Goal: Transaction & Acquisition: Purchase product/service

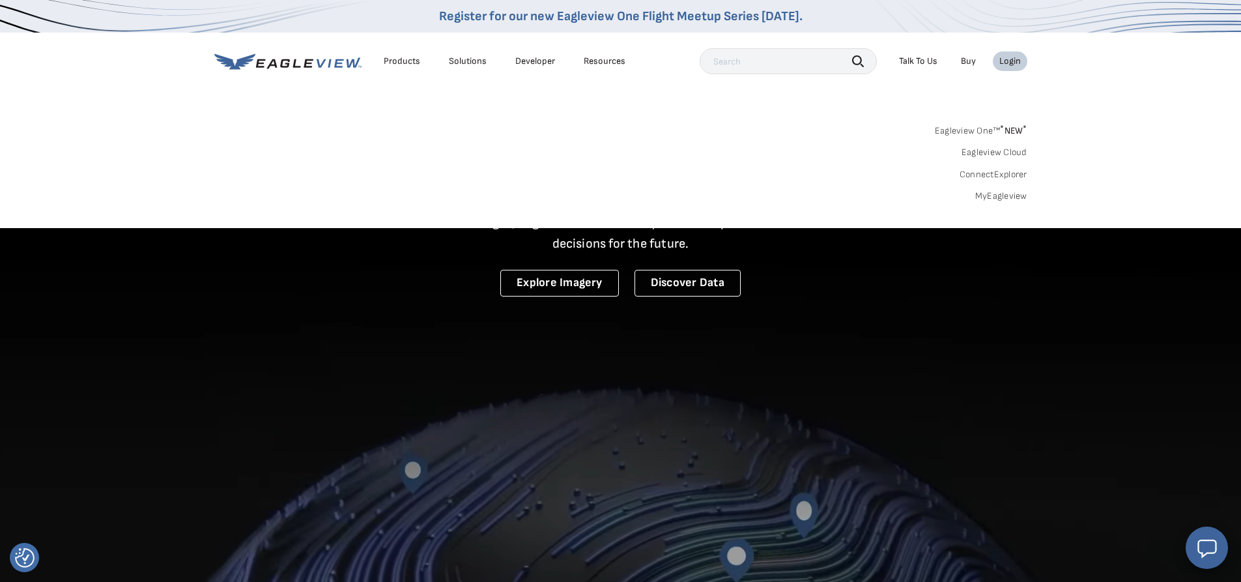
click at [1008, 65] on div "Login" at bounding box center [1011, 61] width 22 height 12
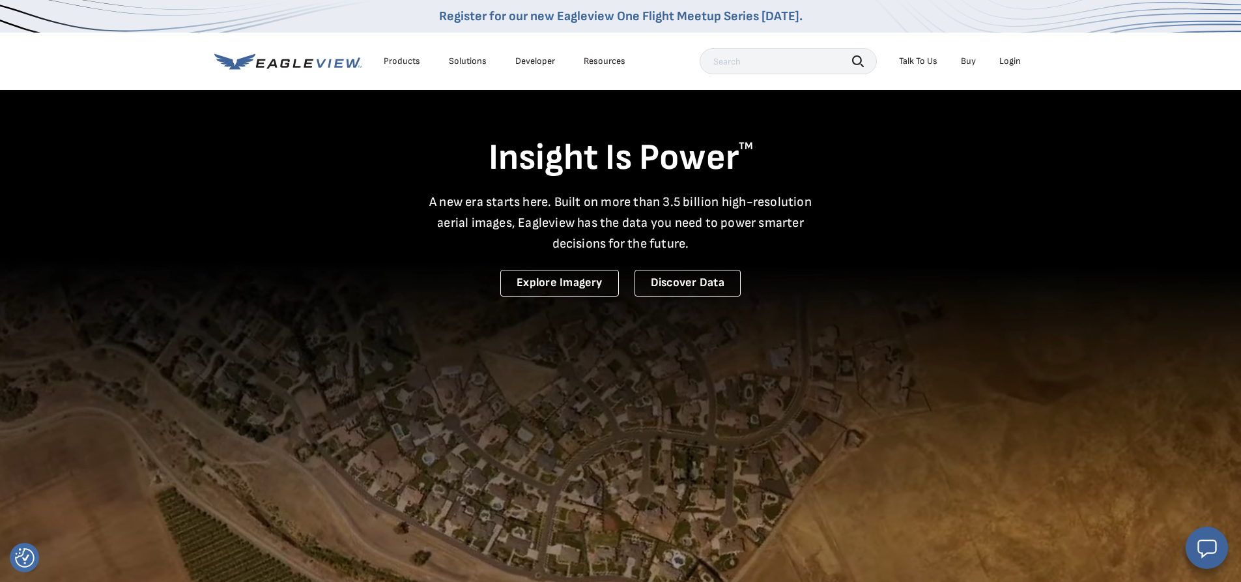
click at [1009, 63] on div "Login" at bounding box center [1011, 61] width 22 height 12
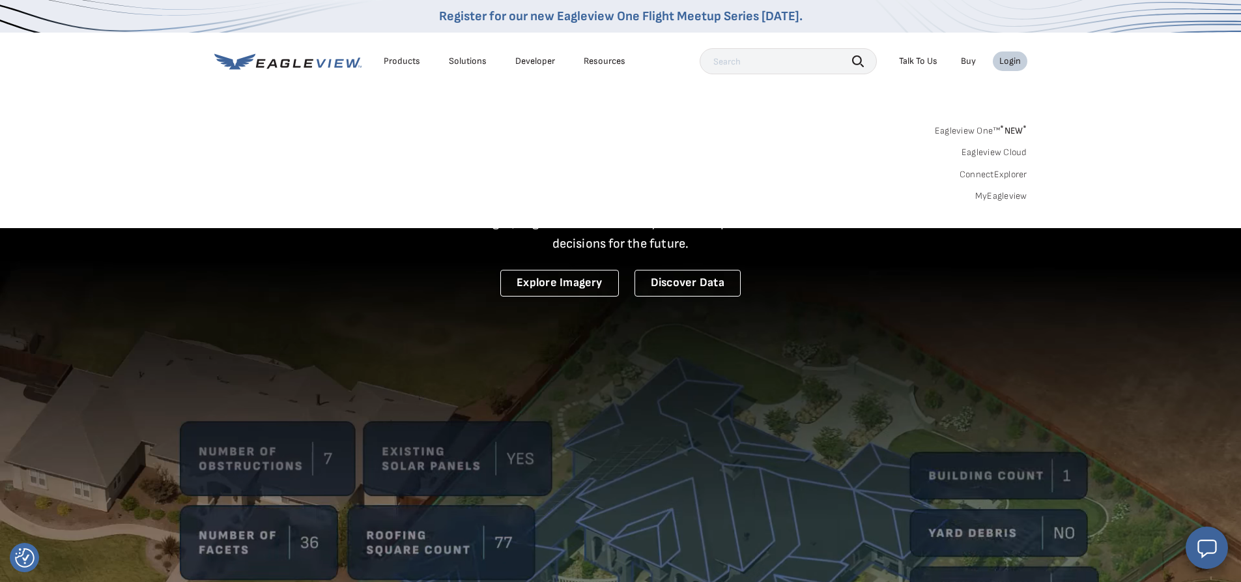
click at [996, 196] on link "MyEagleview" at bounding box center [1002, 196] width 52 height 12
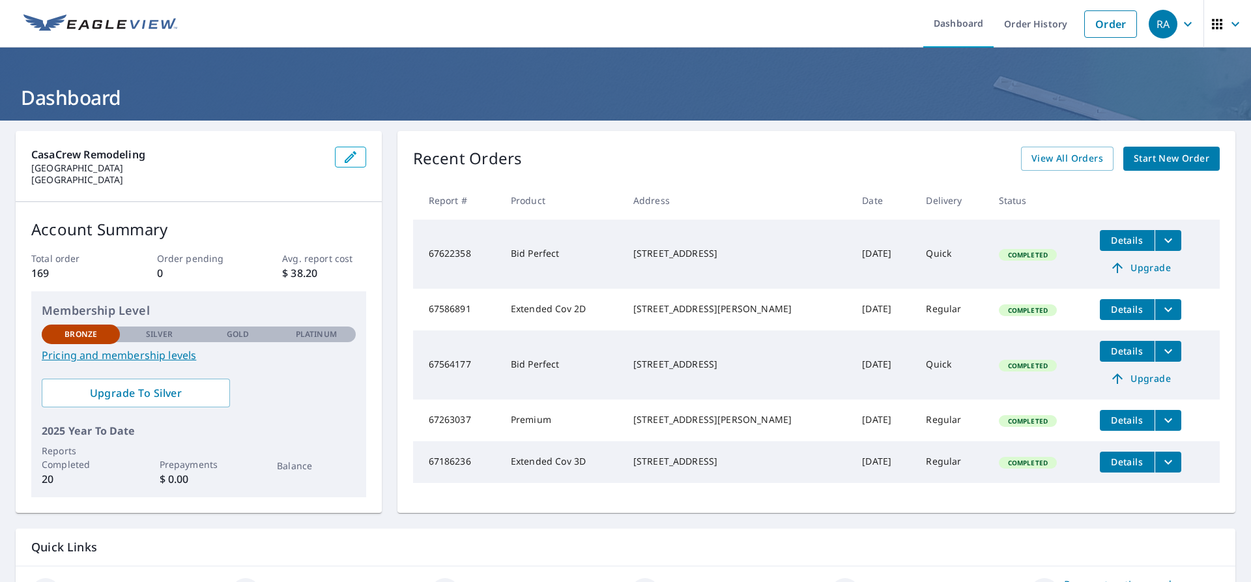
click at [1159, 163] on span "Start New Order" at bounding box center [1172, 159] width 76 height 16
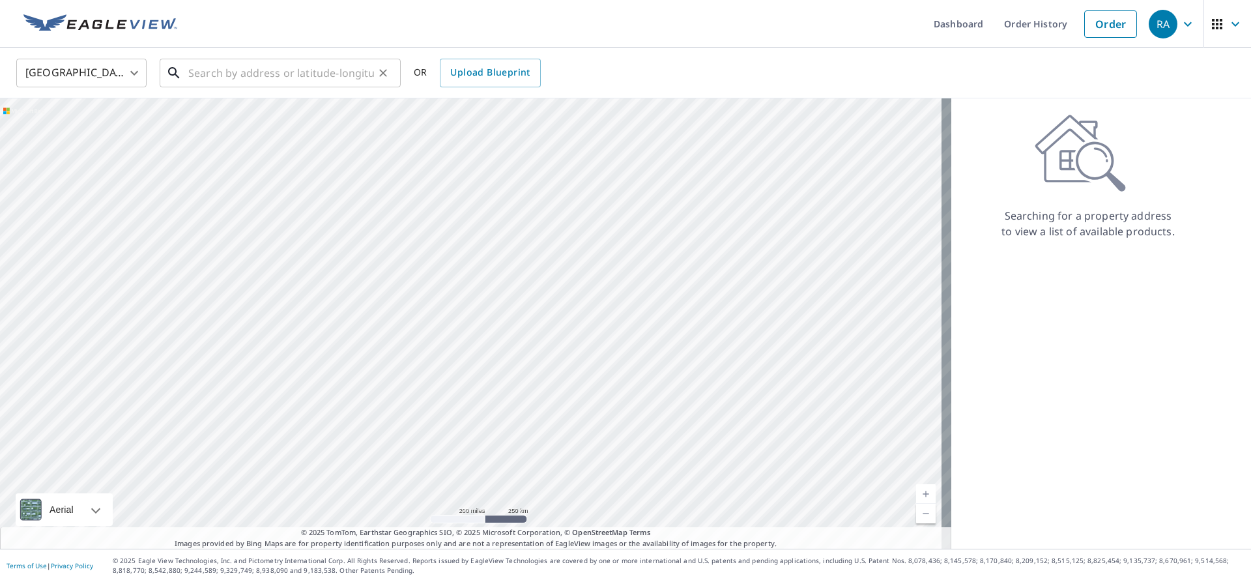
click at [249, 78] on input "text" at bounding box center [281, 73] width 186 height 36
type input "3"
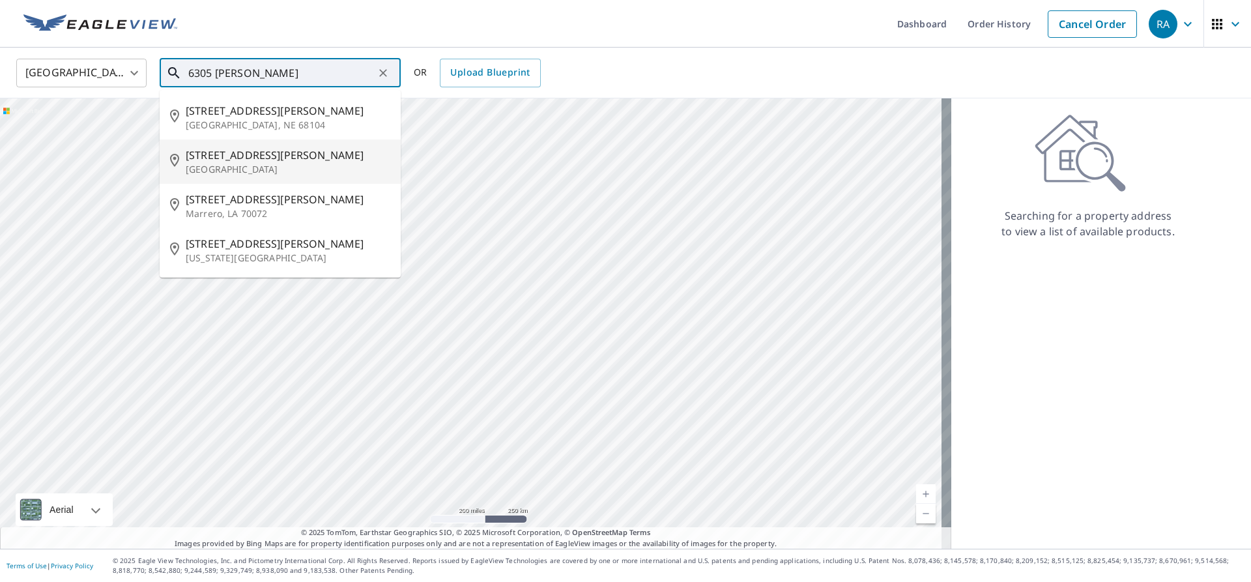
click at [241, 167] on p "[GEOGRAPHIC_DATA]" at bounding box center [288, 169] width 205 height 13
type input "[STREET_ADDRESS][PERSON_NAME]"
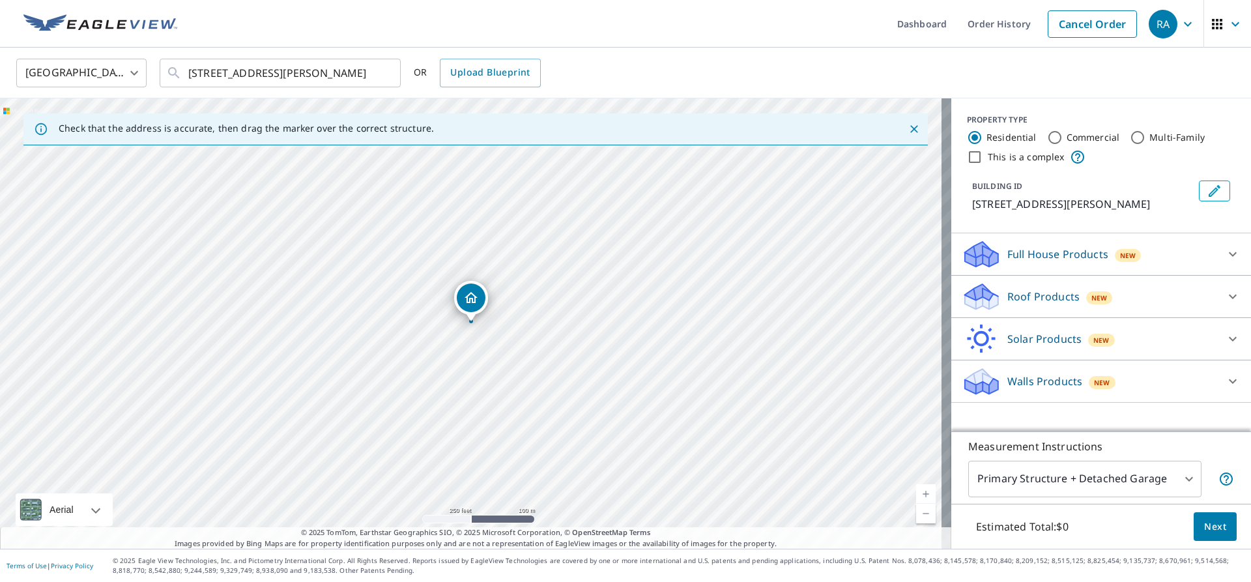
click at [1225, 249] on icon at bounding box center [1233, 254] width 16 height 16
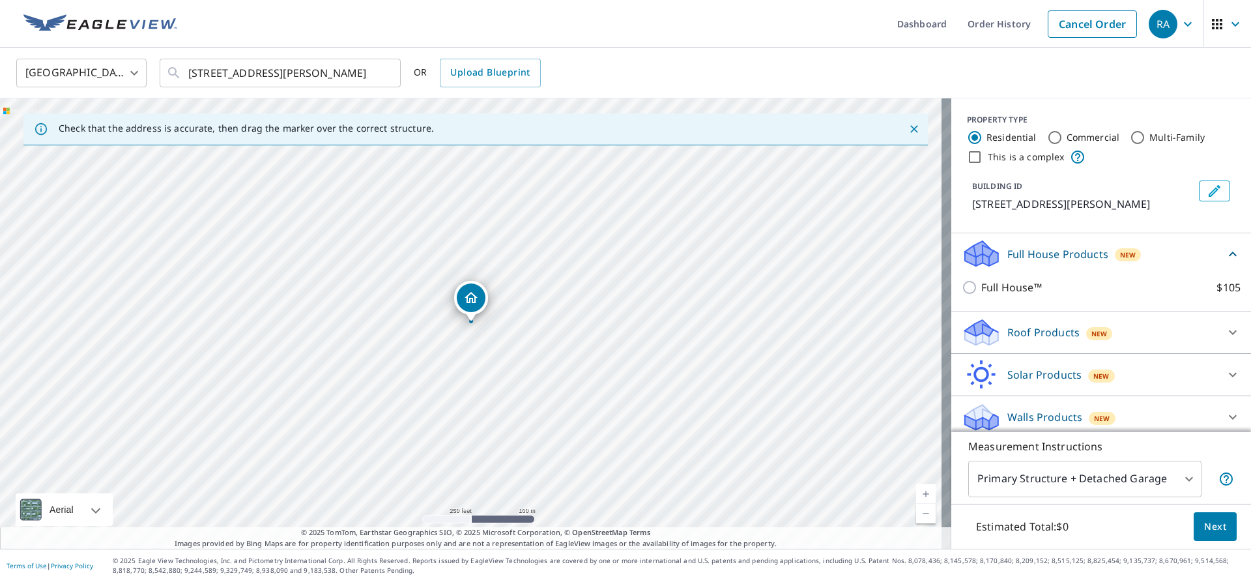
click at [1221, 249] on div "Full House Products New Full House™ $105" at bounding box center [1101, 272] width 300 height 78
click at [1229, 253] on icon at bounding box center [1233, 254] width 8 height 5
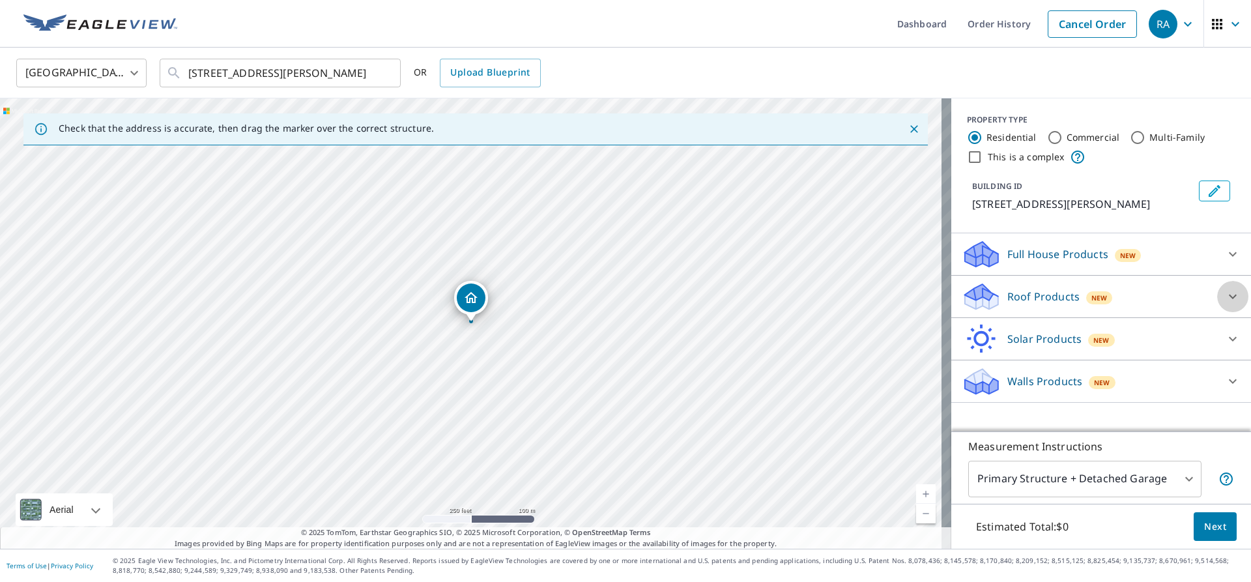
click at [1225, 294] on icon at bounding box center [1233, 297] width 16 height 16
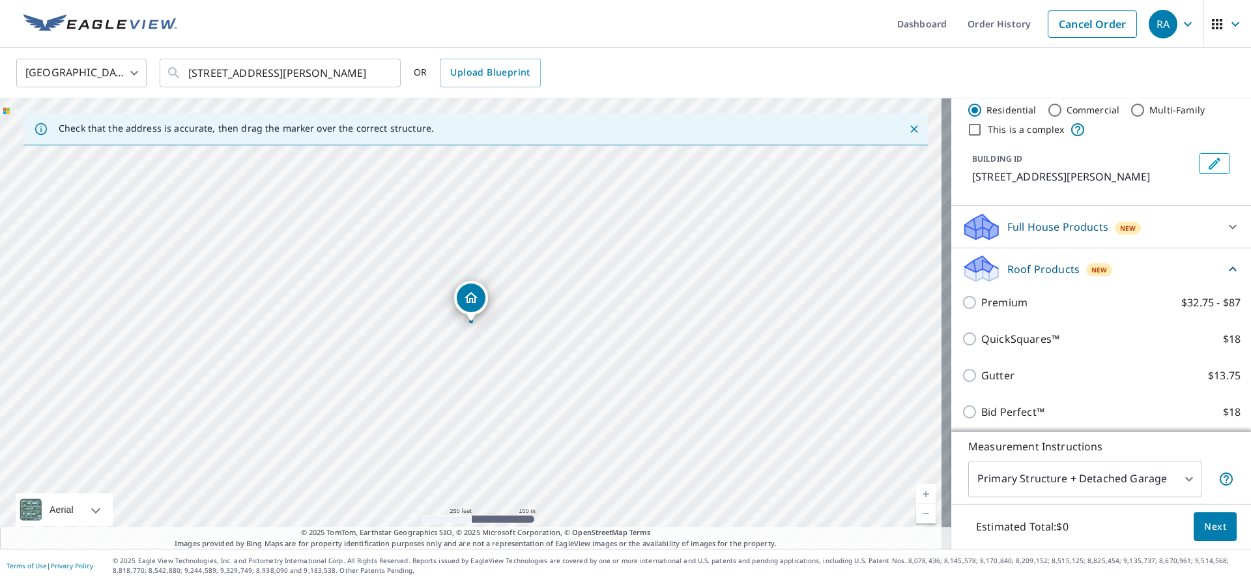
scroll to position [70, 0]
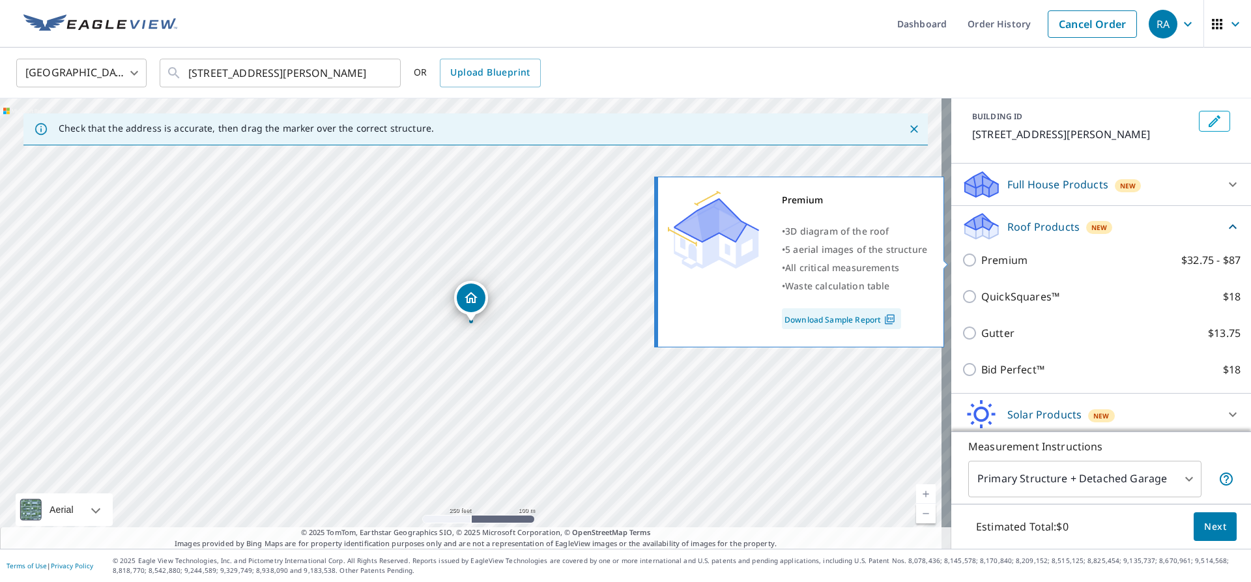
click at [962, 257] on input "Premium $32.75 - $87" at bounding box center [972, 260] width 20 height 16
checkbox input "true"
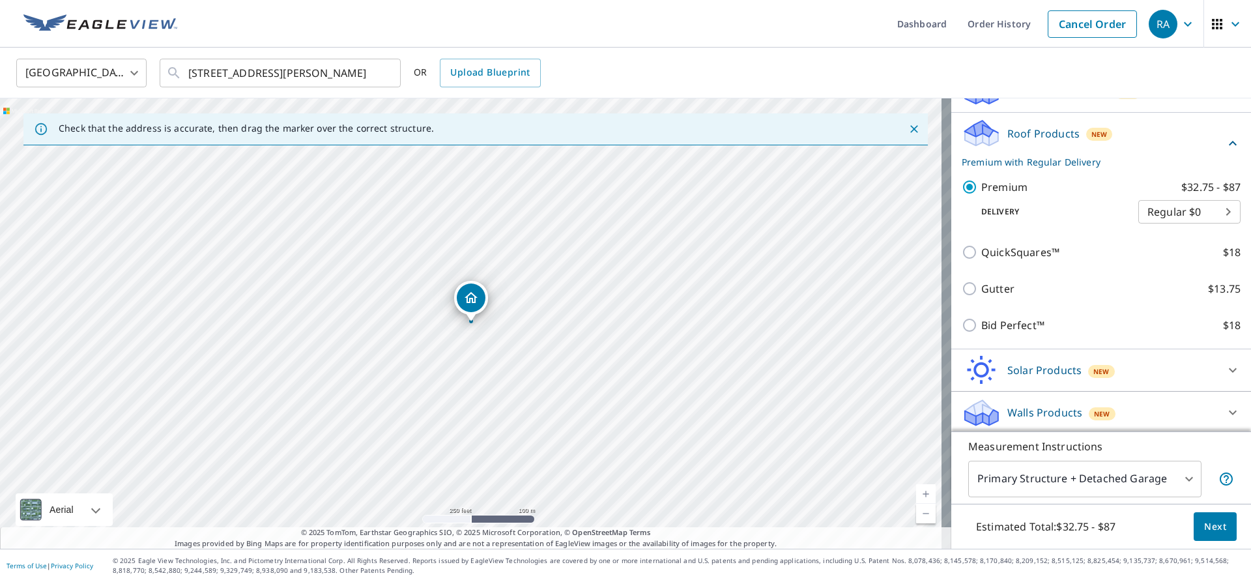
scroll to position [166, 0]
click at [1213, 521] on span "Next" at bounding box center [1215, 527] width 22 height 16
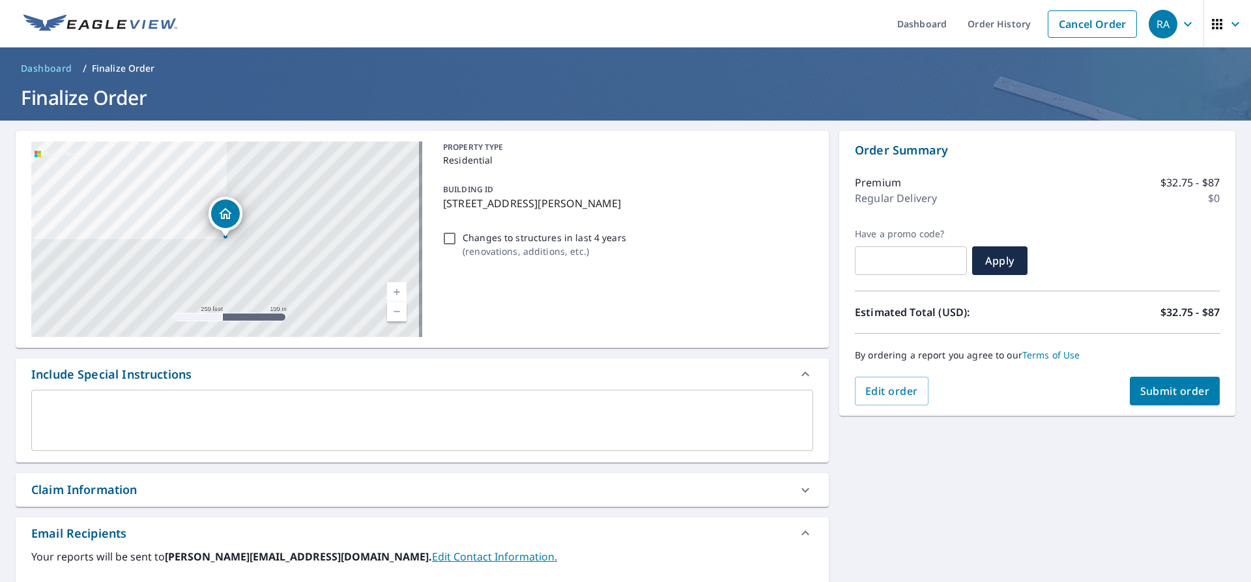
click at [1169, 390] on span "Submit order" at bounding box center [1175, 391] width 70 height 14
